Goal: Task Accomplishment & Management: Complete application form

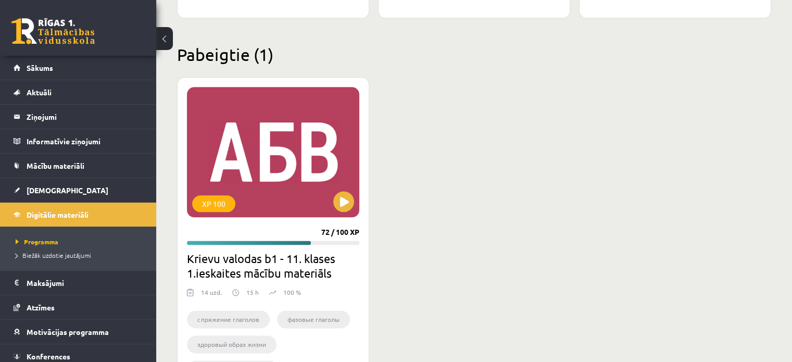
scroll to position [1317, 0]
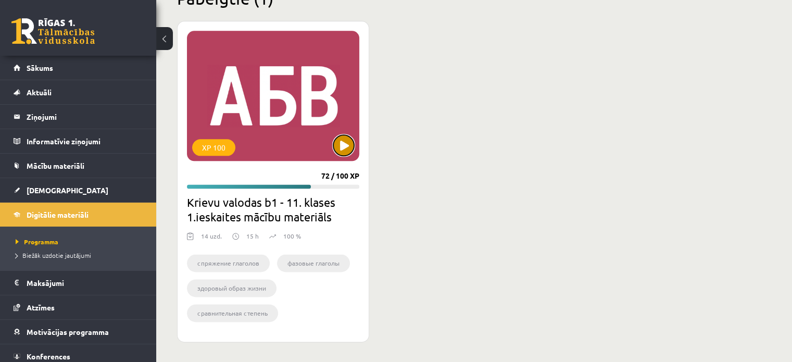
click at [348, 153] on button at bounding box center [343, 145] width 21 height 21
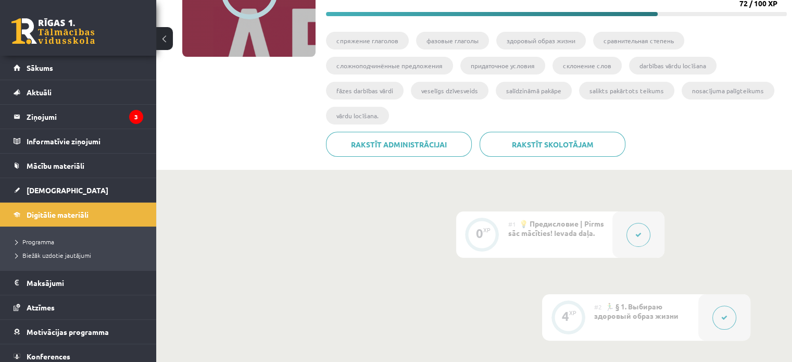
scroll to position [52, 0]
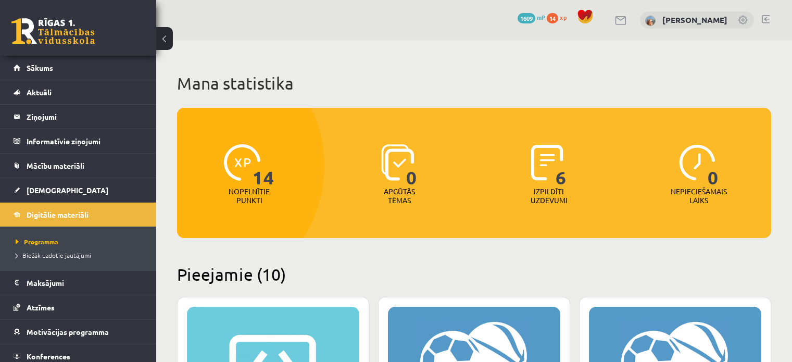
scroll to position [1013, 0]
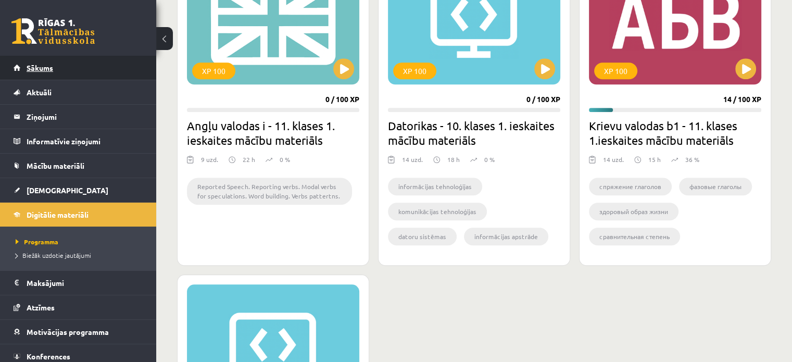
click at [73, 65] on link "Sākums" at bounding box center [79, 68] width 130 height 24
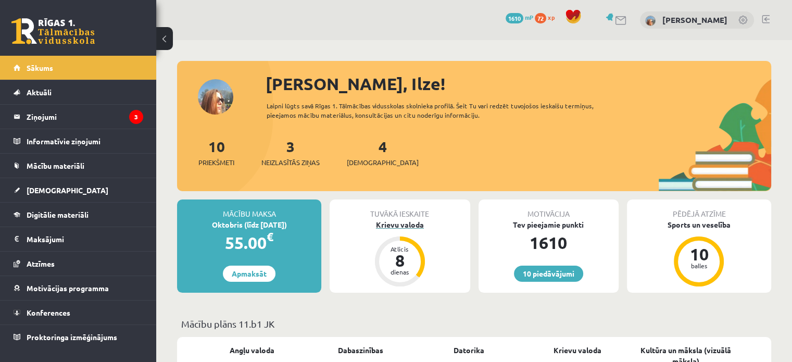
click at [402, 222] on div "Krievu valoda" at bounding box center [400, 224] width 140 height 11
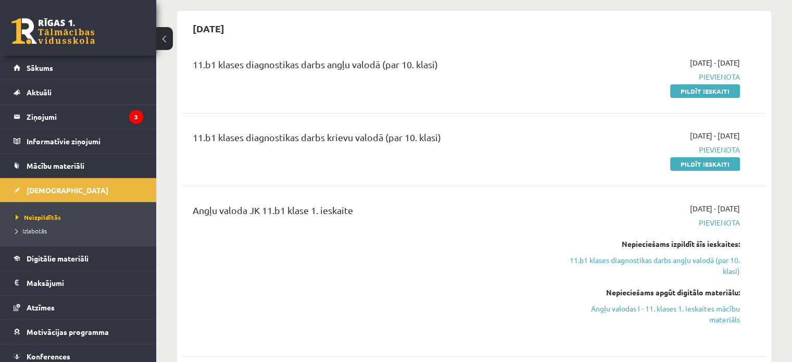
scroll to position [104, 0]
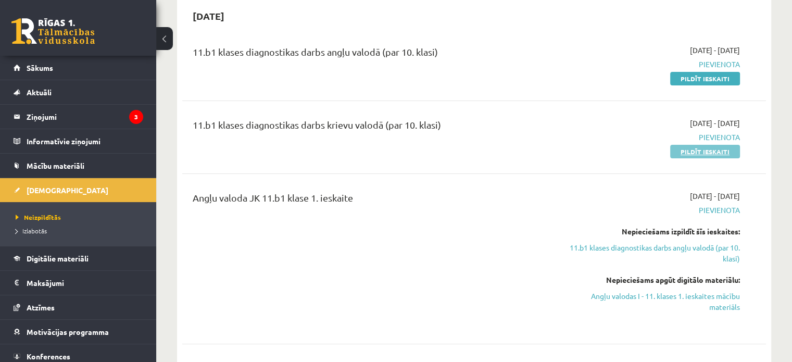
click at [694, 149] on link "Pildīt ieskaiti" at bounding box center [705, 152] width 70 height 14
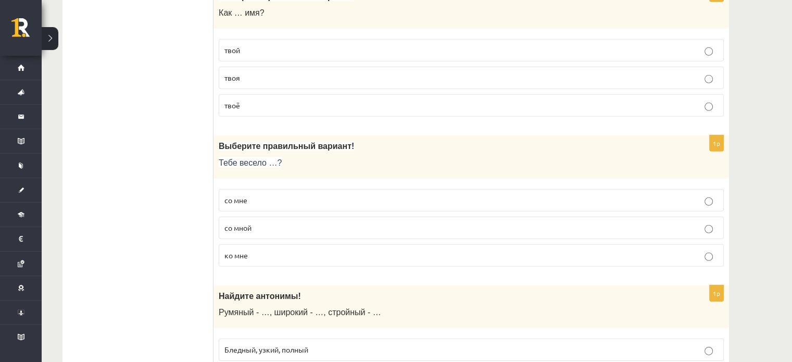
scroll to position [3230, 0]
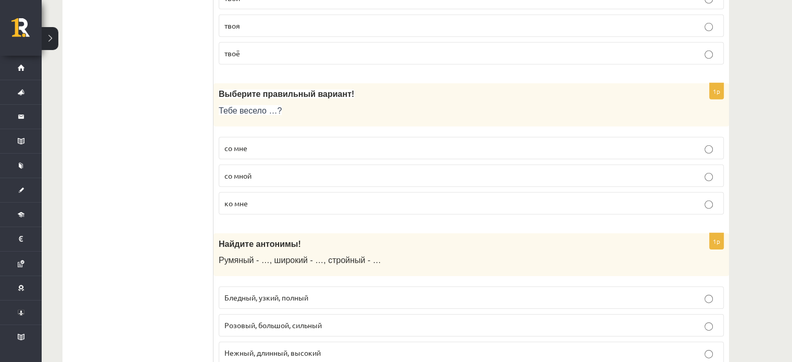
click at [713, 170] on p "со мной" at bounding box center [471, 175] width 494 height 11
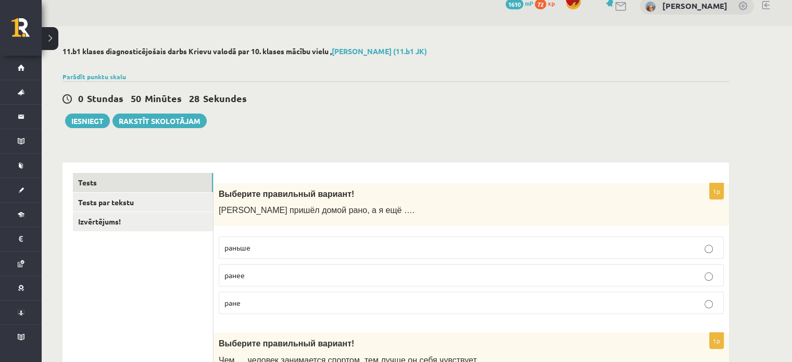
scroll to position [0, 0]
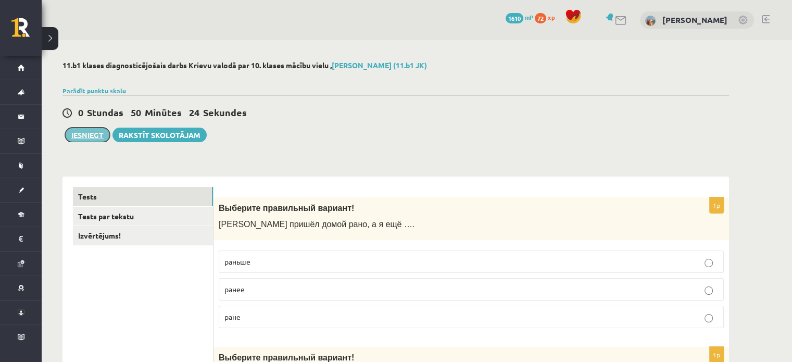
click at [87, 132] on button "Iesniegt" at bounding box center [87, 135] width 45 height 15
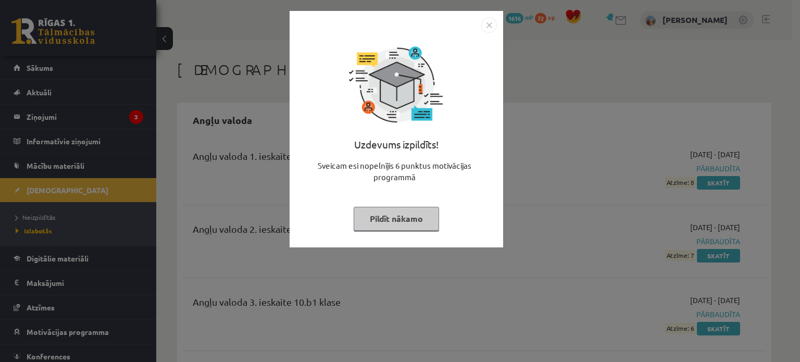
drag, startPoint x: 0, startPoint y: 0, endPoint x: 421, endPoint y: 154, distance: 448.5
click at [420, 150] on div "Uzdevums izpildīts! Sveicam esi nopelnījis 6 punktus motivācijas programmā Pild…" at bounding box center [396, 137] width 201 height 208
click at [405, 219] on button "Pildīt nākamo" at bounding box center [396, 219] width 85 height 24
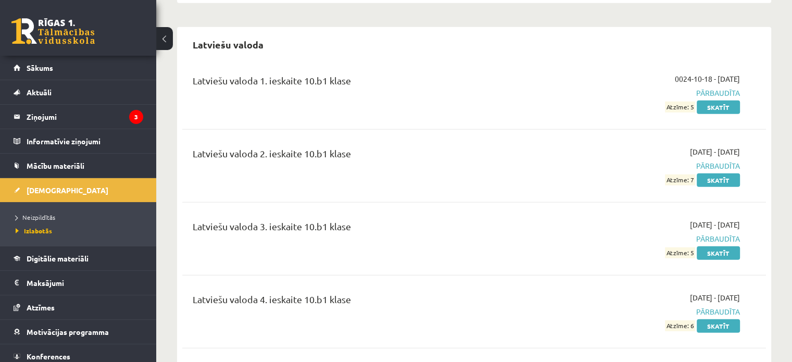
scroll to position [3419, 0]
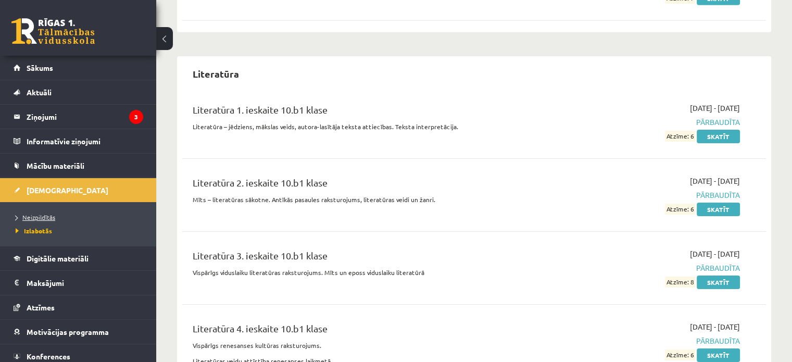
click at [48, 213] on span "Neizpildītās" at bounding box center [36, 217] width 40 height 8
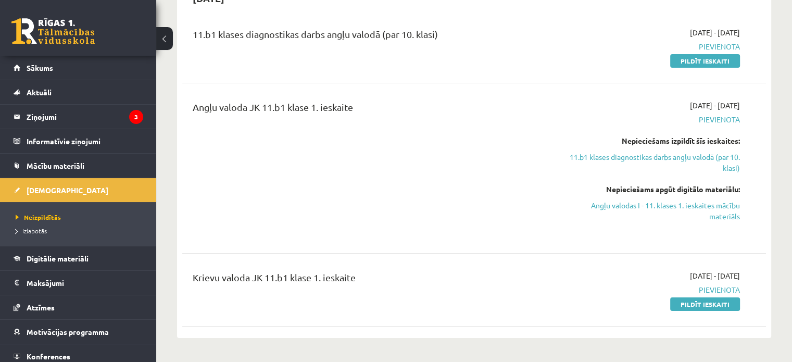
scroll to position [104, 0]
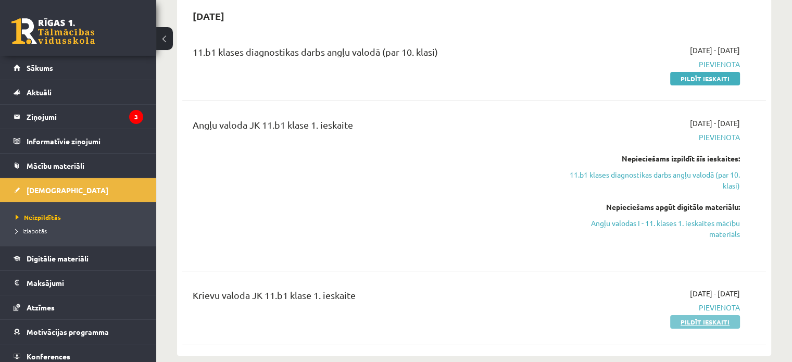
click at [698, 318] on link "Pildīt ieskaiti" at bounding box center [705, 322] width 70 height 14
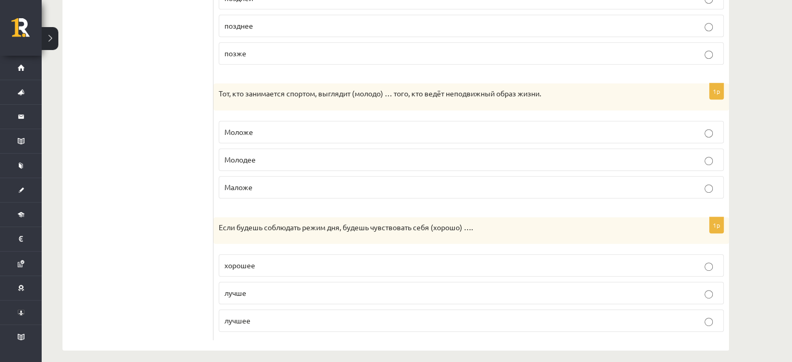
scroll to position [537, 0]
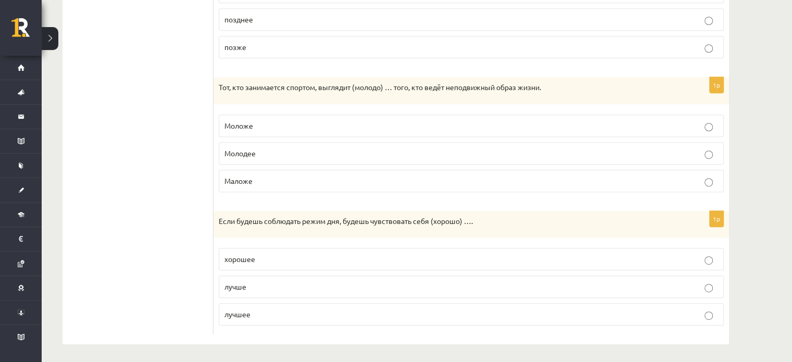
click at [417, 254] on p "хорошее" at bounding box center [471, 259] width 494 height 11
click at [571, 262] on label "хорошее" at bounding box center [471, 259] width 505 height 22
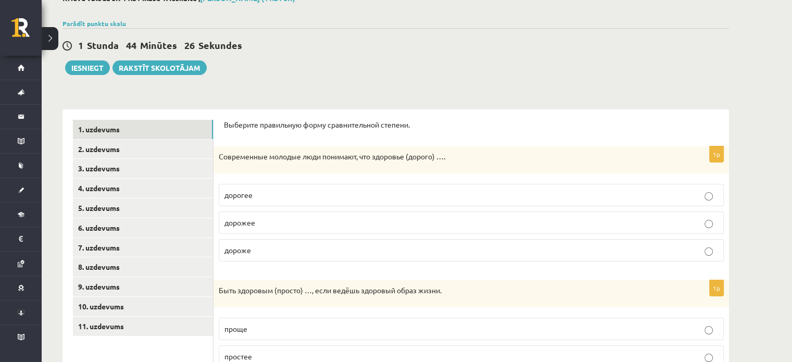
scroll to position [52, 0]
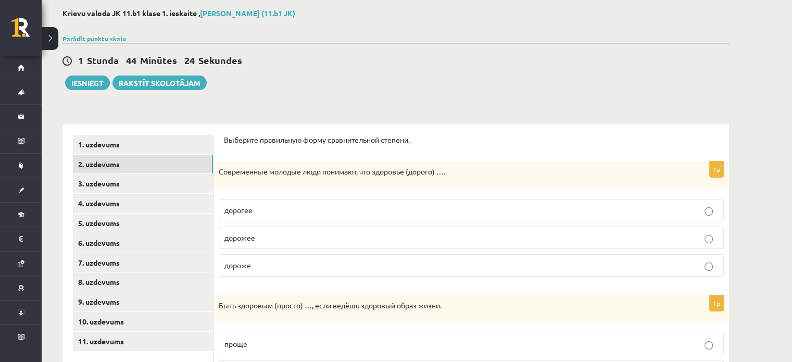
click at [156, 166] on link "2. uzdevums" at bounding box center [143, 164] width 140 height 19
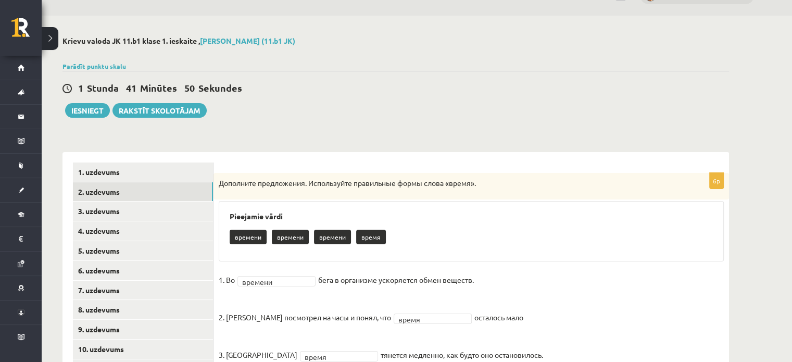
scroll to position [180, 0]
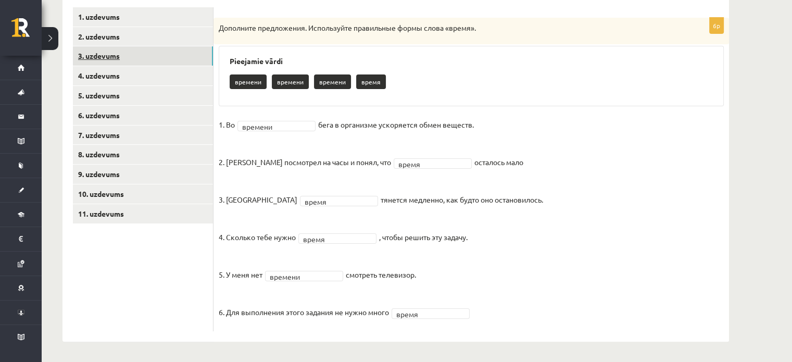
click at [140, 55] on link "3. uzdevums" at bounding box center [143, 55] width 140 height 19
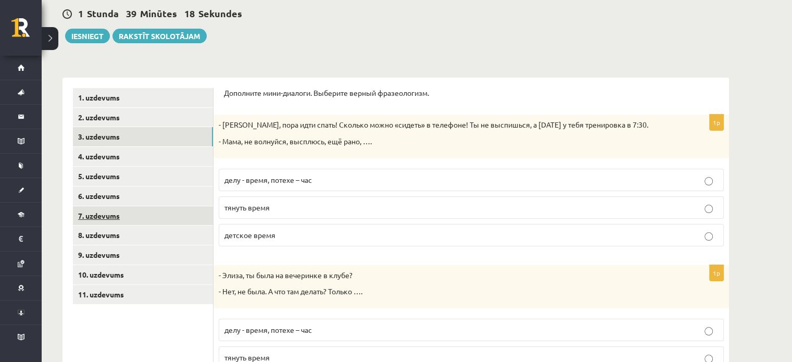
scroll to position [104, 0]
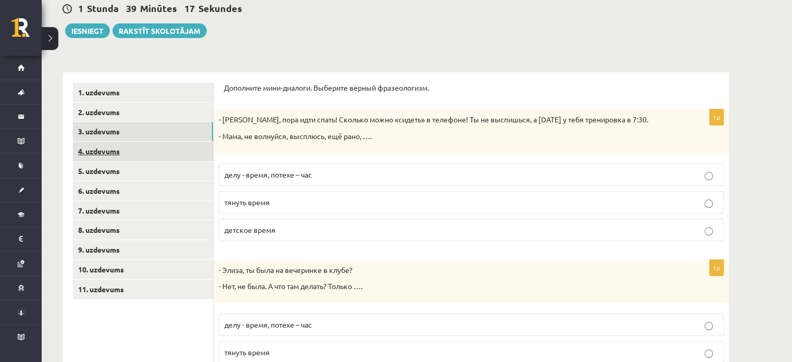
click at [125, 149] on link "4. uzdevums" at bounding box center [143, 151] width 140 height 19
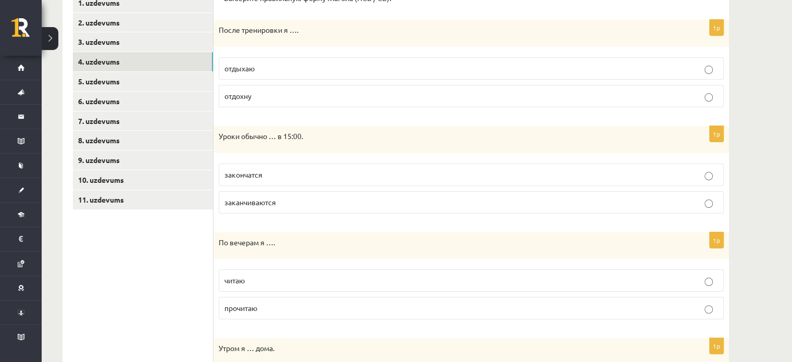
scroll to position [0, 0]
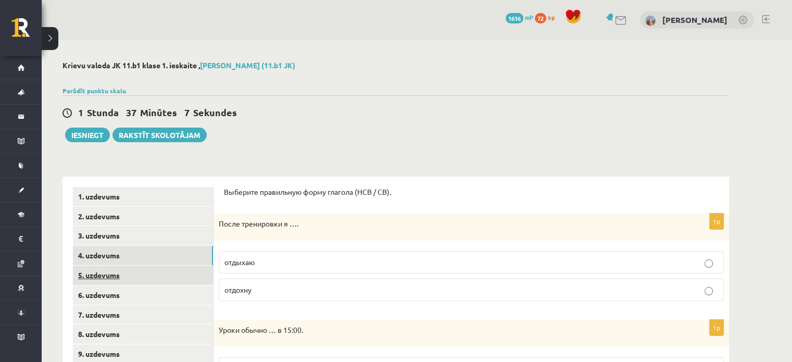
click at [182, 270] on link "5. uzdevums" at bounding box center [143, 275] width 140 height 19
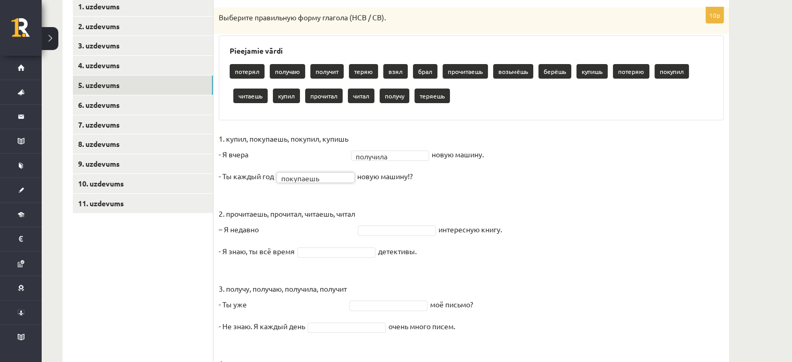
scroll to position [208, 0]
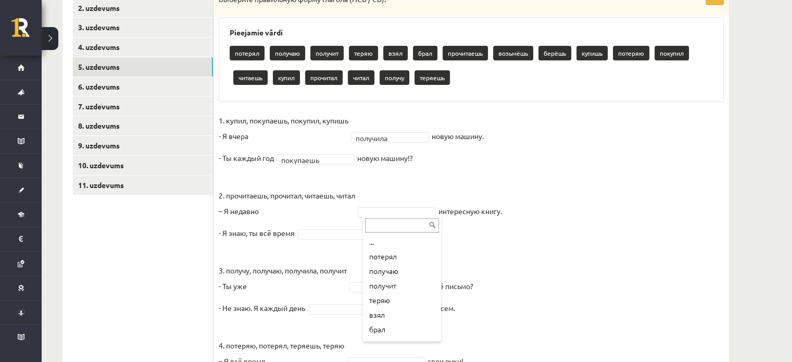
drag, startPoint x: 430, startPoint y: 264, endPoint x: 433, endPoint y: 307, distance: 43.4
click at [433, 307] on ul "... потерял получаю получит теряю взял брал прочитаешь возьмёшь берёшь купишь п…" at bounding box center [401, 287] width 76 height 104
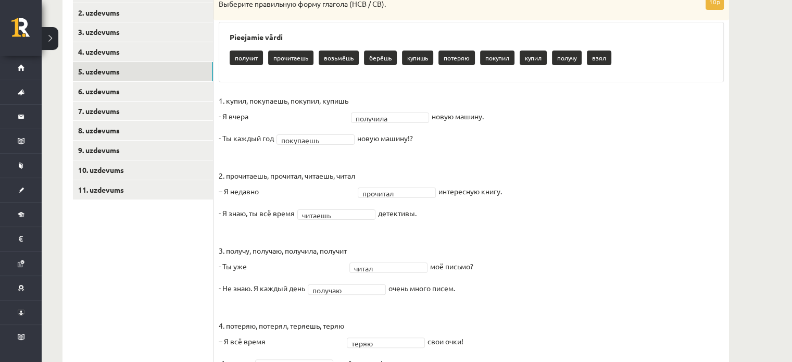
scroll to position [0, 0]
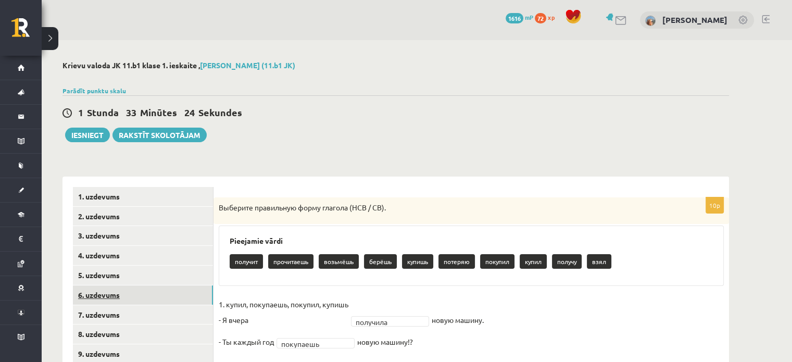
click at [86, 292] on link "6. uzdevums" at bounding box center [143, 294] width 140 height 19
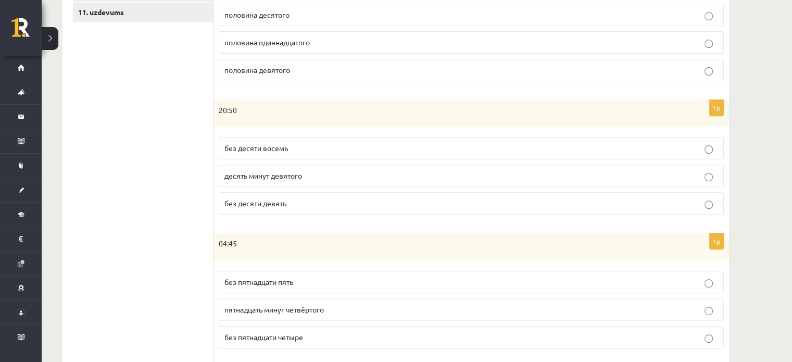
scroll to position [121, 0]
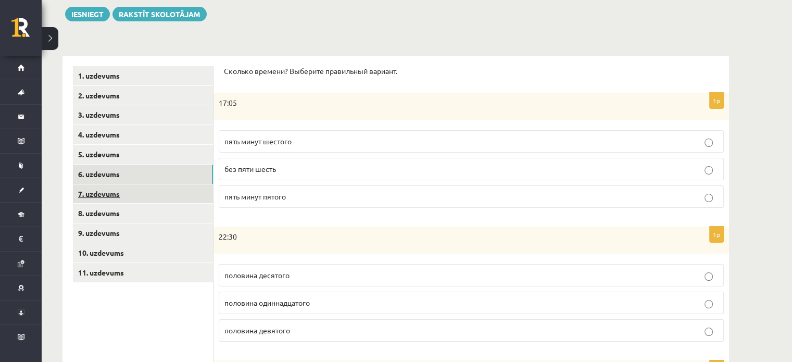
click at [131, 193] on link "7. uzdevums" at bounding box center [143, 193] width 140 height 19
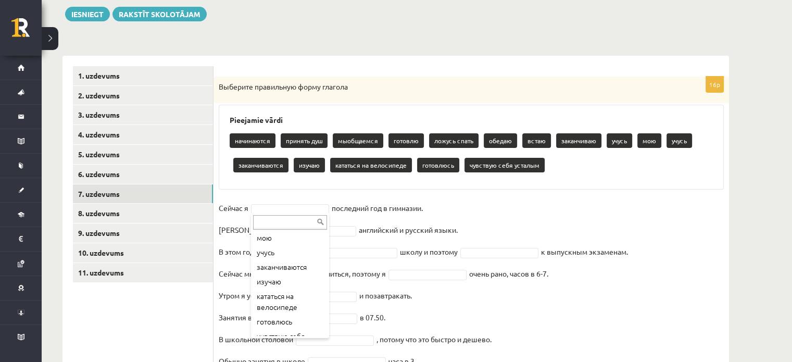
scroll to position [166, 0]
click at [327, 308] on div "... начинаются принять душ мыобщаемся готовлю ложусь спать обедаю встаю заканчи…" at bounding box center [290, 275] width 78 height 125
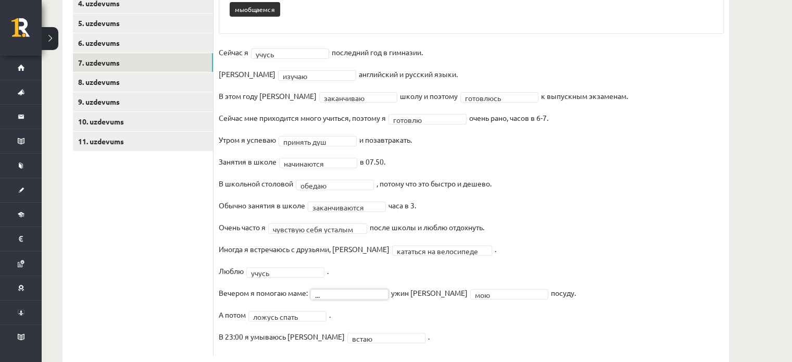
scroll to position [277, 0]
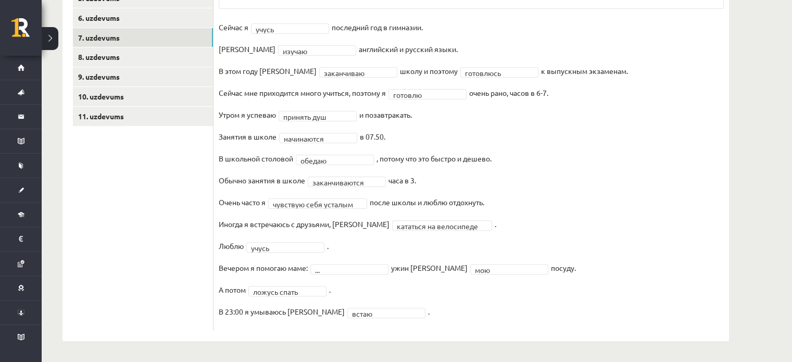
click at [424, 293] on fieldset "**********" at bounding box center [471, 172] width 505 height 306
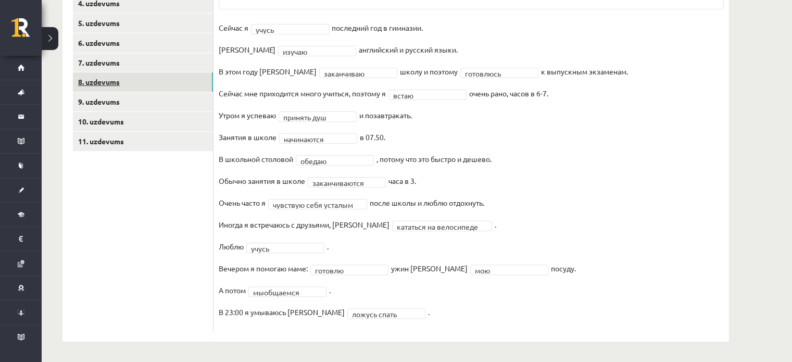
click at [129, 84] on link "8. uzdevums" at bounding box center [143, 81] width 140 height 19
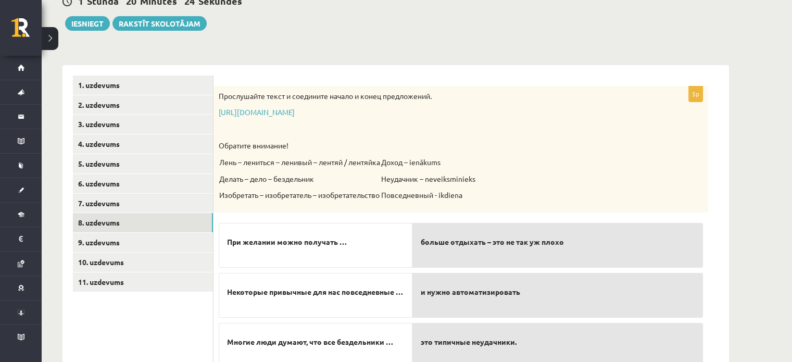
scroll to position [96, 0]
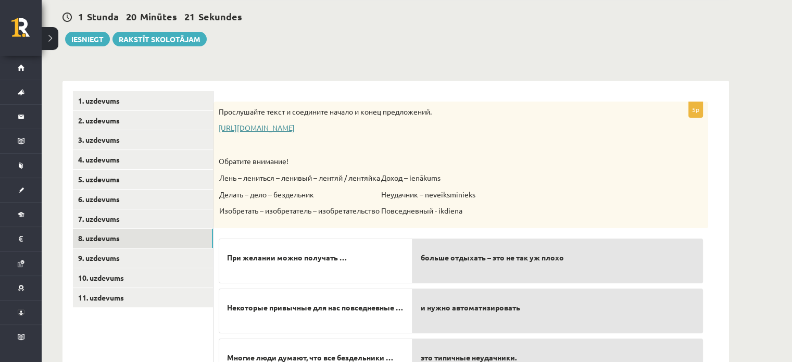
click at [295, 130] on link "https://www.zvaigzne.lv/upload/audio/100Urokov/2/49%202.mp3" at bounding box center [257, 127] width 76 height 9
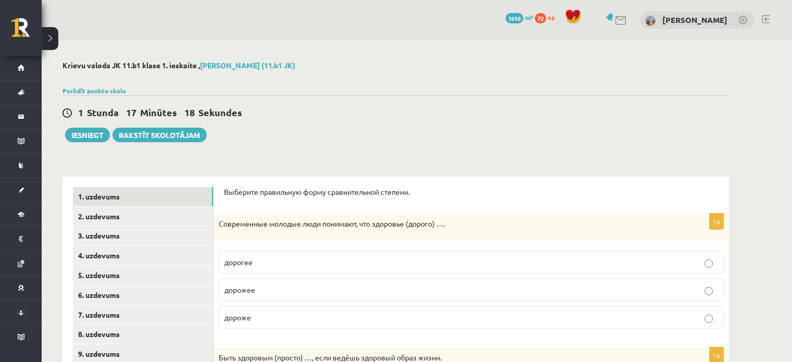
scroll to position [96, 0]
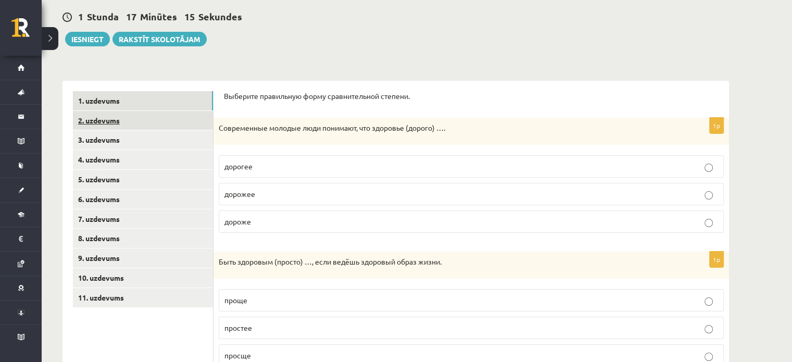
click at [158, 128] on link "2. uzdevums" at bounding box center [143, 120] width 140 height 19
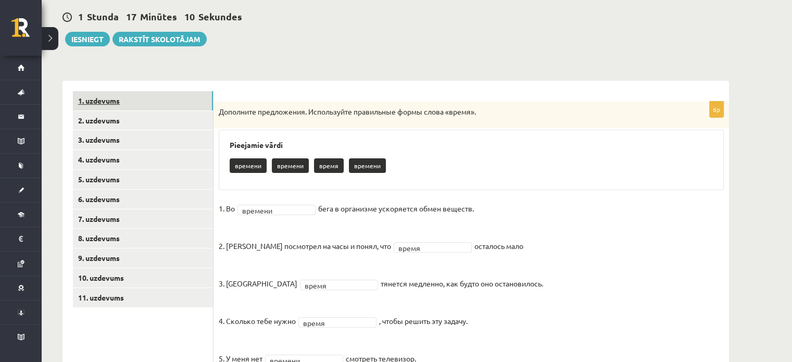
click at [166, 94] on link "1. uzdevums" at bounding box center [143, 100] width 140 height 19
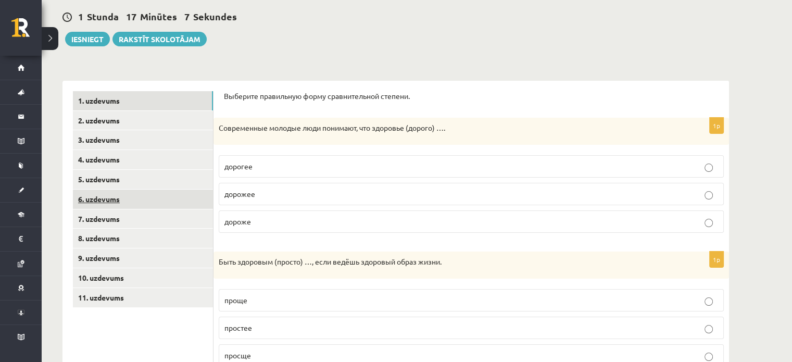
click at [162, 206] on link "6. uzdevums" at bounding box center [143, 199] width 140 height 19
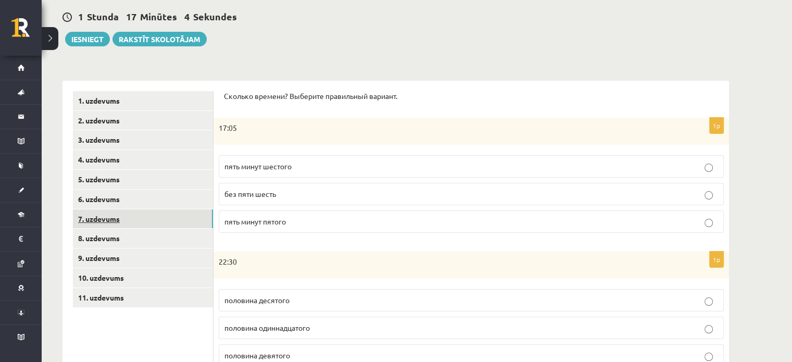
click at [162, 216] on link "7. uzdevums" at bounding box center [143, 218] width 140 height 19
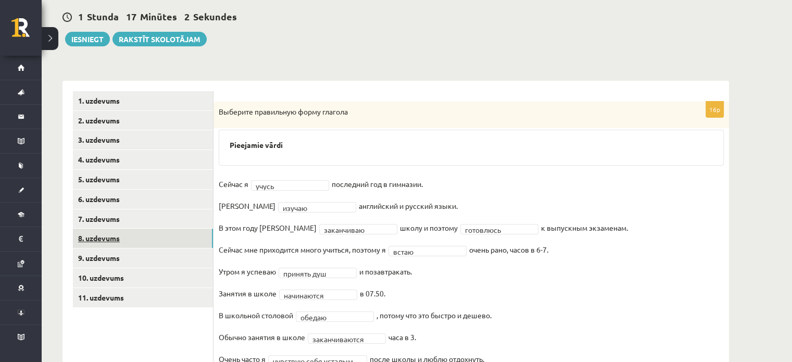
click at [162, 236] on link "8. uzdevums" at bounding box center [143, 238] width 140 height 19
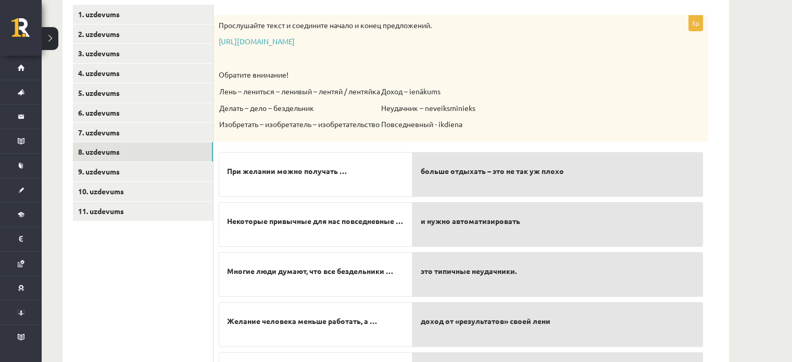
scroll to position [200, 0]
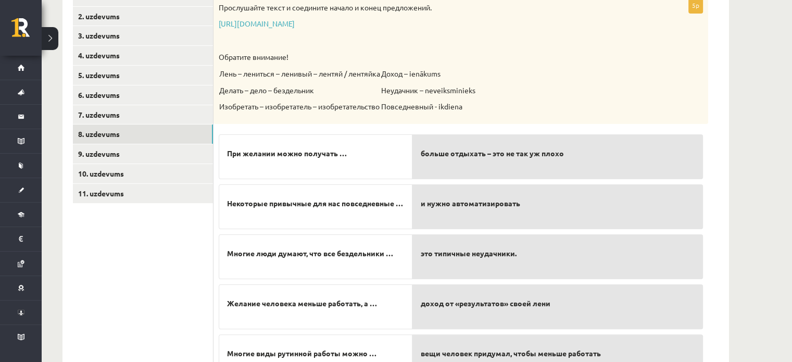
click at [554, 161] on p "больше отдыхать – это не так уж плохо" at bounding box center [558, 154] width 274 height 22
click at [343, 155] on span "При желании можно получать …" at bounding box center [287, 153] width 120 height 11
click at [332, 154] on span "При желании можно получать …" at bounding box center [287, 153] width 120 height 11
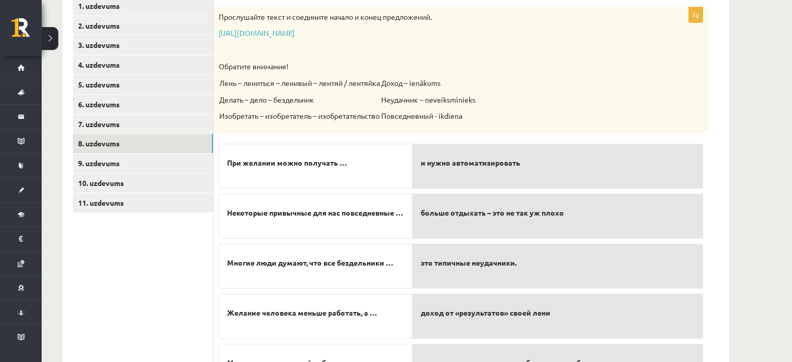
scroll to position [208, 0]
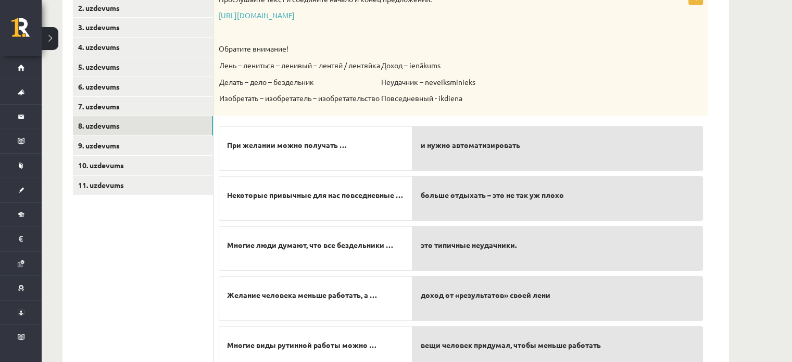
click at [467, 245] on span "это типичные неудачники." at bounding box center [469, 245] width 96 height 11
drag, startPoint x: 467, startPoint y: 245, endPoint x: 442, endPoint y: 248, distance: 25.7
click at [442, 249] on span "это типичные неудачники." at bounding box center [469, 245] width 96 height 11
click at [395, 251] on p "Многие люди думают, что все бездельники …" at bounding box center [315, 245] width 177 height 22
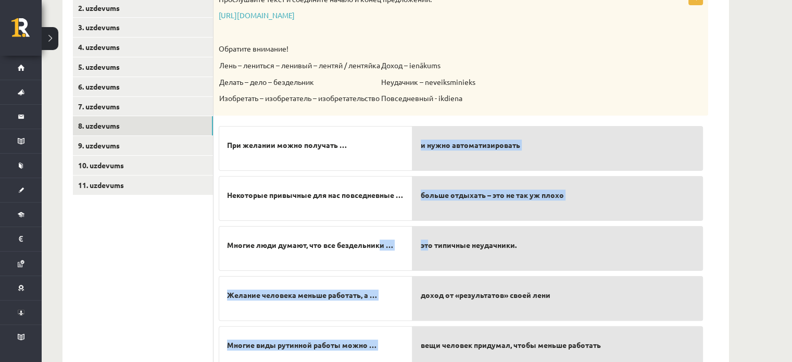
drag, startPoint x: 383, startPoint y: 247, endPoint x: 434, endPoint y: 237, distance: 52.1
click at [433, 237] on fieldset "При желании можно получать … Некоторые привычные для нас повседневные … Многие …" at bounding box center [461, 246] width 484 height 250
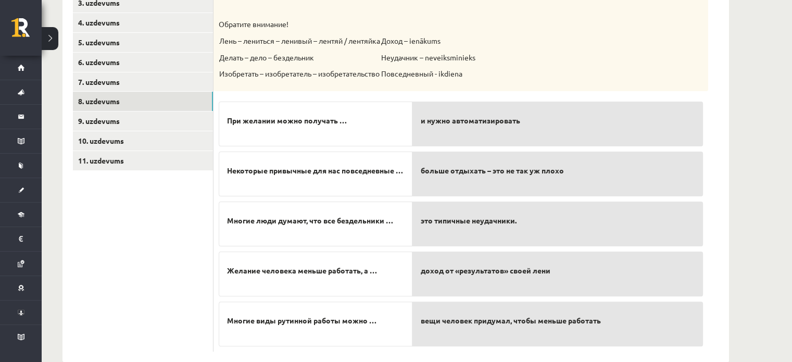
scroll to position [252, 0]
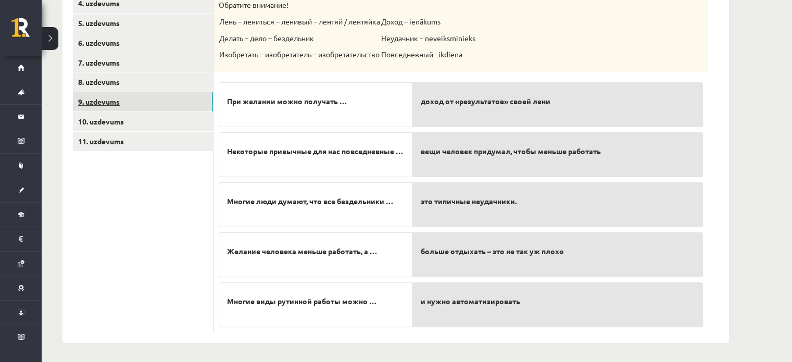
click at [136, 102] on link "9. uzdevums" at bounding box center [143, 101] width 140 height 19
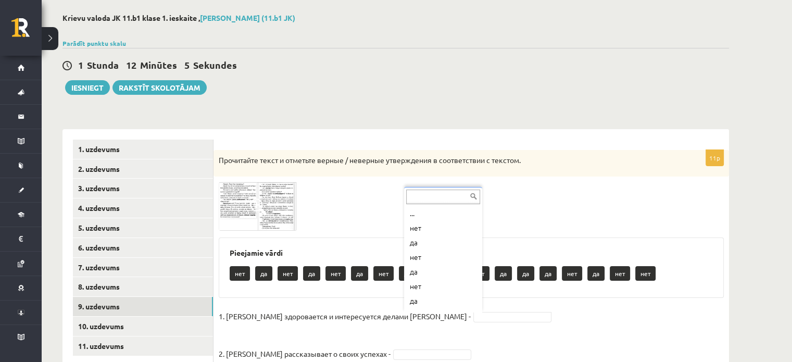
scroll to position [44, 0]
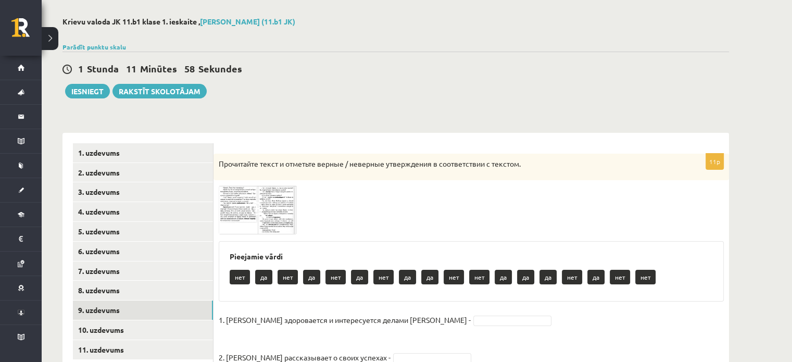
click at [277, 216] on img at bounding box center [258, 209] width 78 height 48
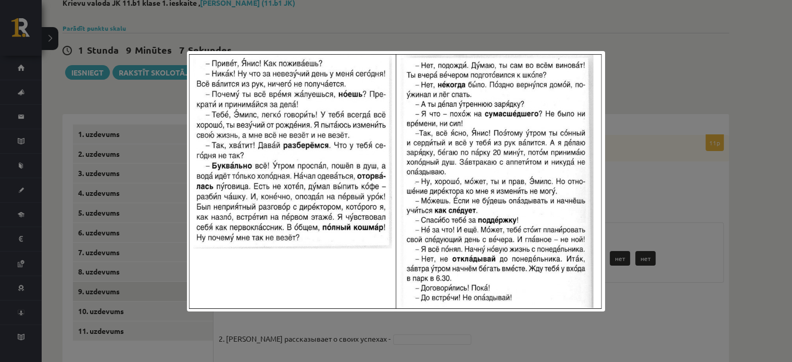
scroll to position [96, 0]
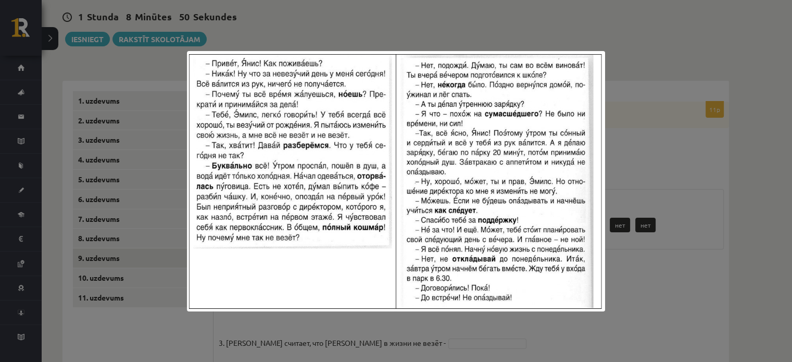
click at [655, 280] on div at bounding box center [396, 181] width 792 height 362
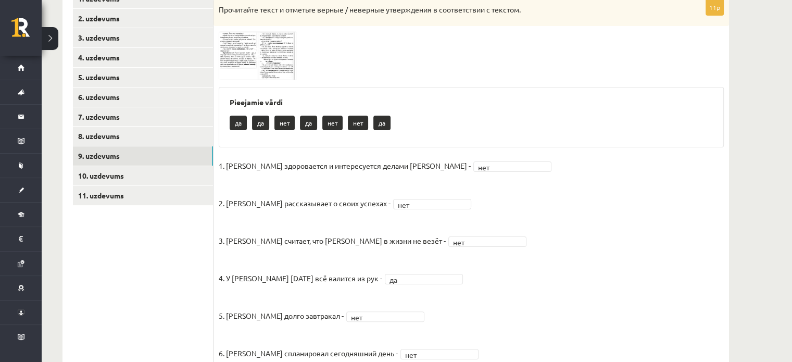
scroll to position [182, 0]
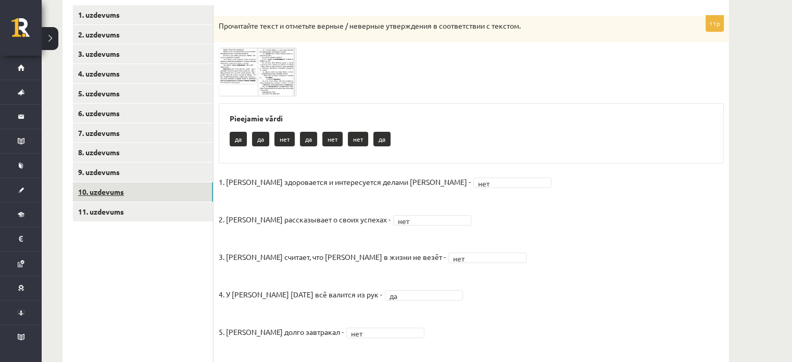
click at [118, 194] on link "10. uzdevums" at bounding box center [143, 191] width 140 height 19
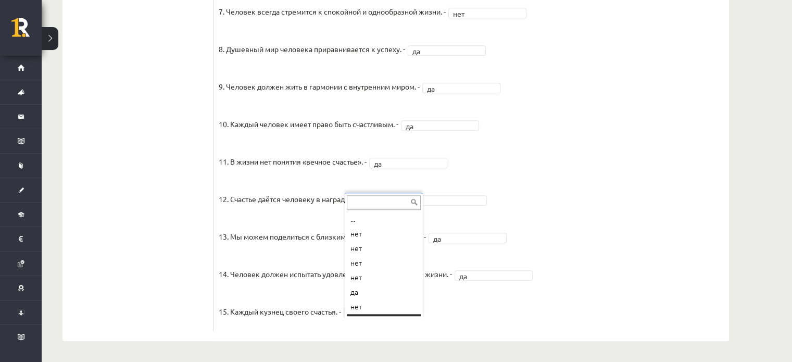
scroll to position [12, 0]
drag, startPoint x: 364, startPoint y: 267, endPoint x: 375, endPoint y: 266, distance: 11.5
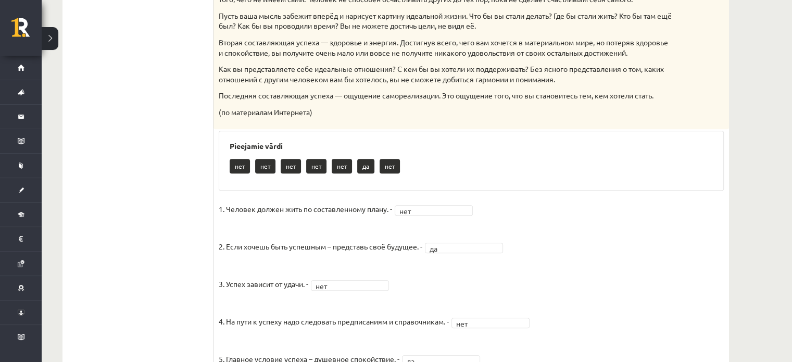
scroll to position [281, 0]
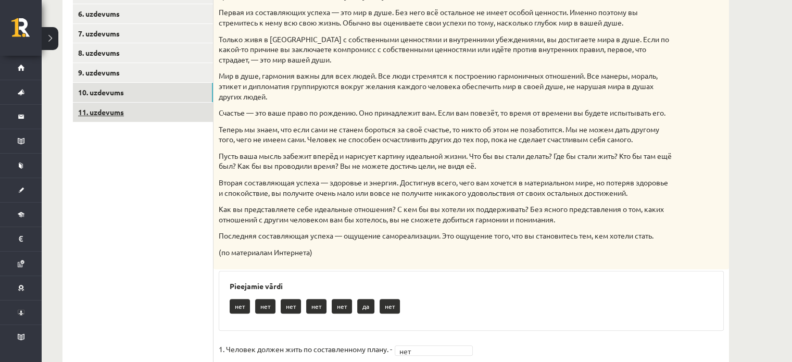
click at [164, 112] on link "11. uzdevums" at bounding box center [143, 112] width 140 height 19
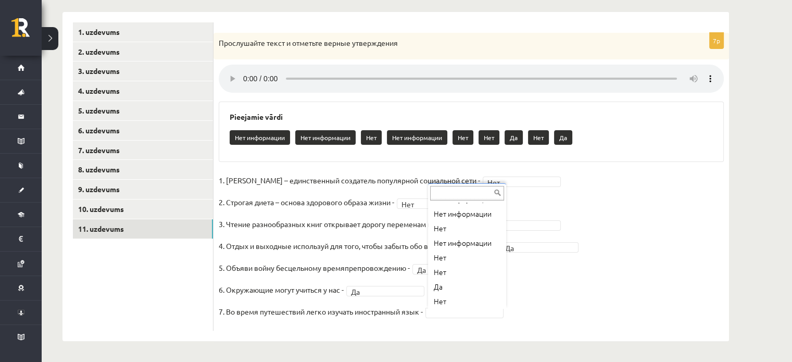
scroll to position [42, 0]
drag, startPoint x: 475, startPoint y: 224, endPoint x: 569, endPoint y: 233, distance: 94.2
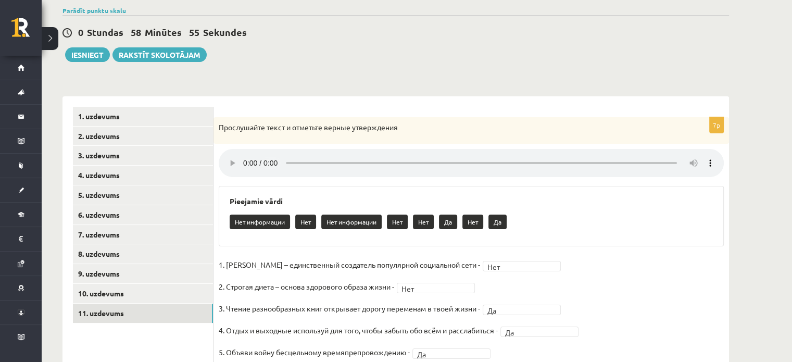
scroll to position [0, 0]
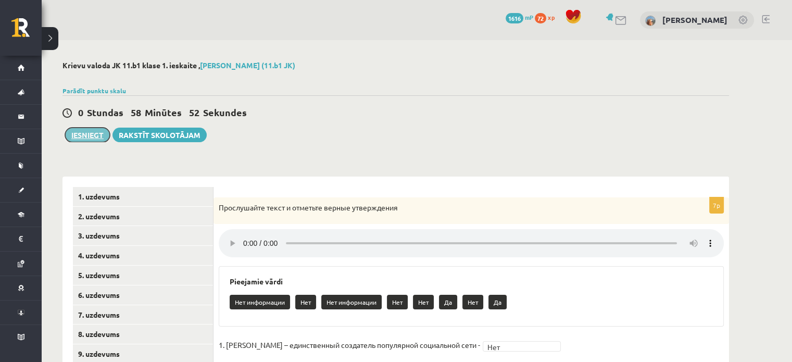
click at [91, 135] on button "Iesniegt" at bounding box center [87, 135] width 45 height 15
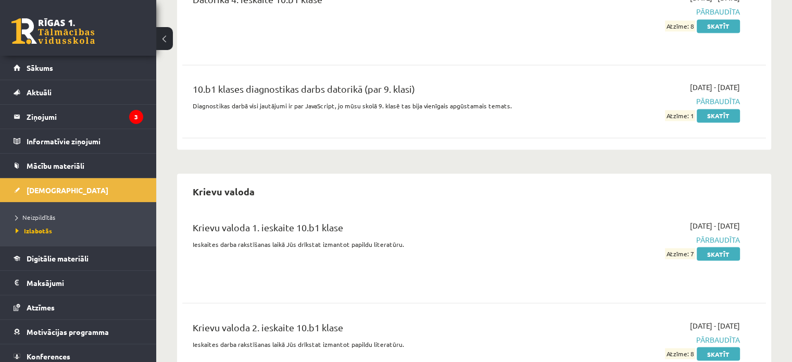
scroll to position [1927, 0]
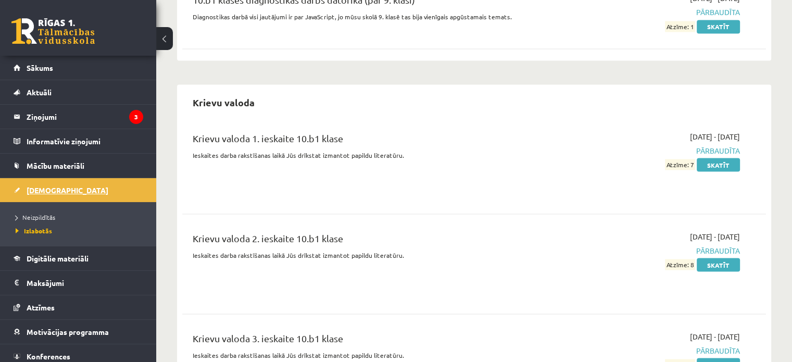
click at [44, 185] on link "[DEMOGRAPHIC_DATA]" at bounding box center [79, 190] width 130 height 24
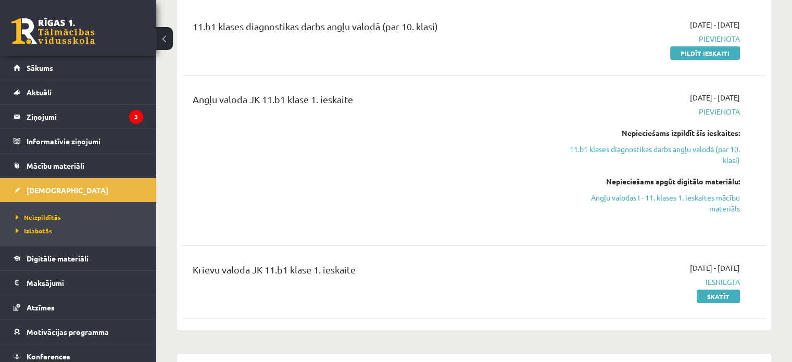
scroll to position [156, 0]
